Goal: Navigation & Orientation: Find specific page/section

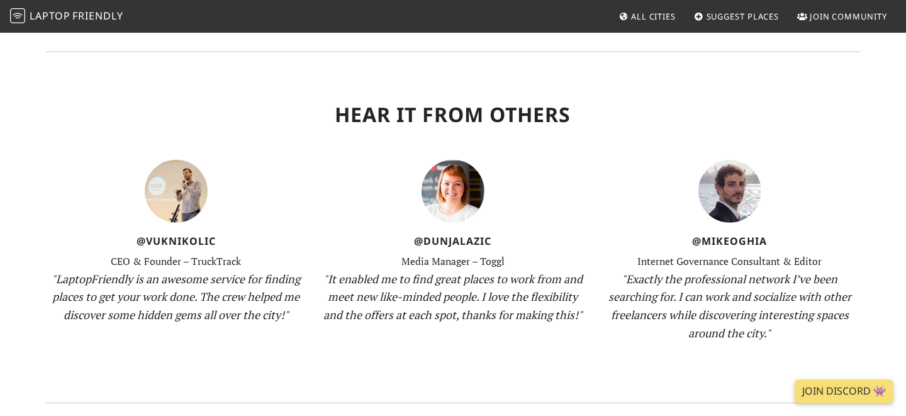
scroll to position [1456, 0]
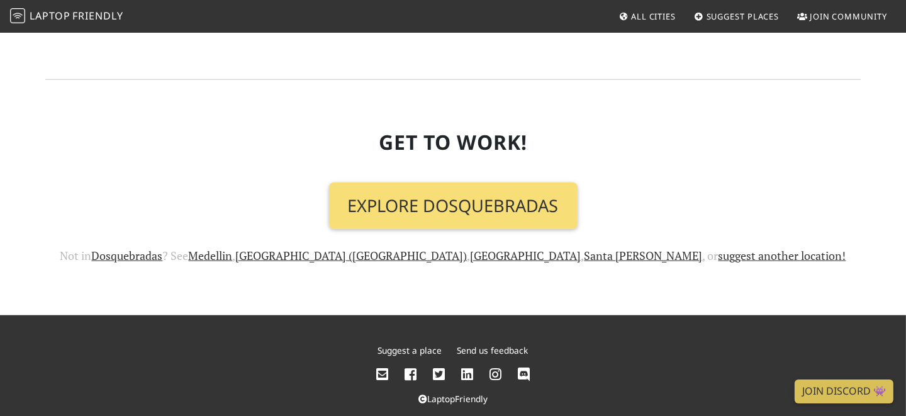
click at [653, 15] on span "All Cities" at bounding box center [653, 16] width 45 height 11
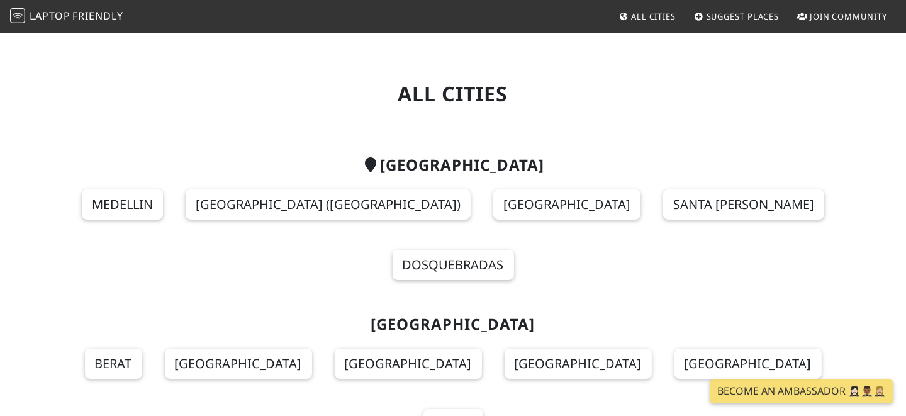
click at [463, 220] on section "Colombia Medellin Cartagena (Colombia) Bogotá Santa Marta Dosquebradas" at bounding box center [453, 225] width 816 height 159
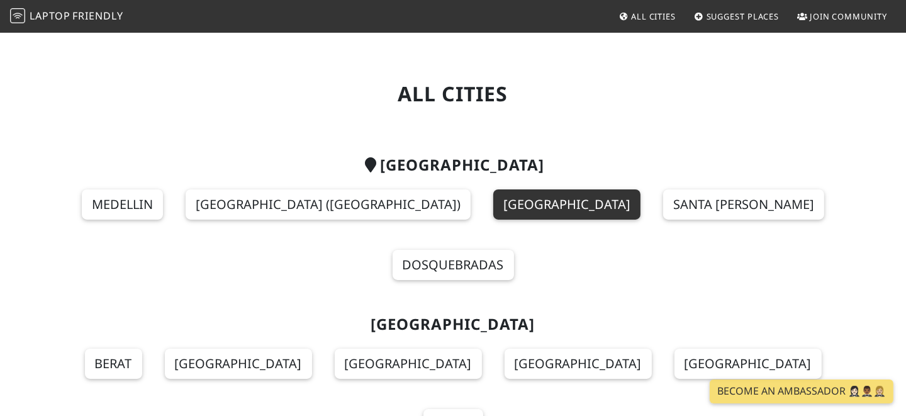
click at [493, 218] on link "[GEOGRAPHIC_DATA]" at bounding box center [566, 204] width 147 height 30
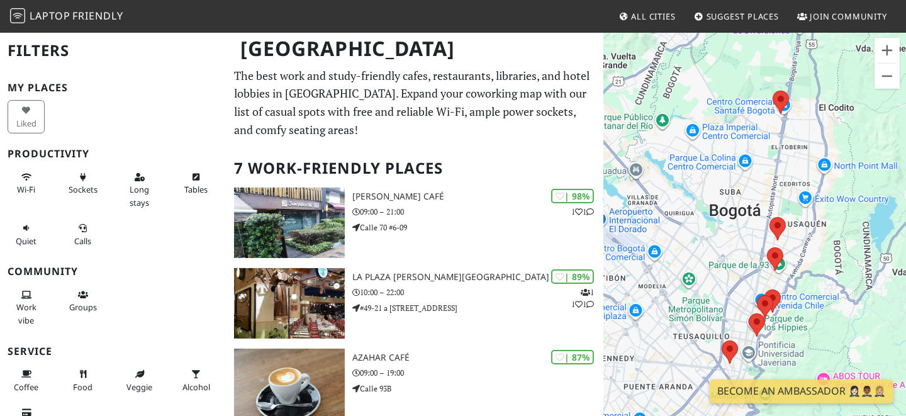
scroll to position [314, 0]
